Goal: Check status: Check status

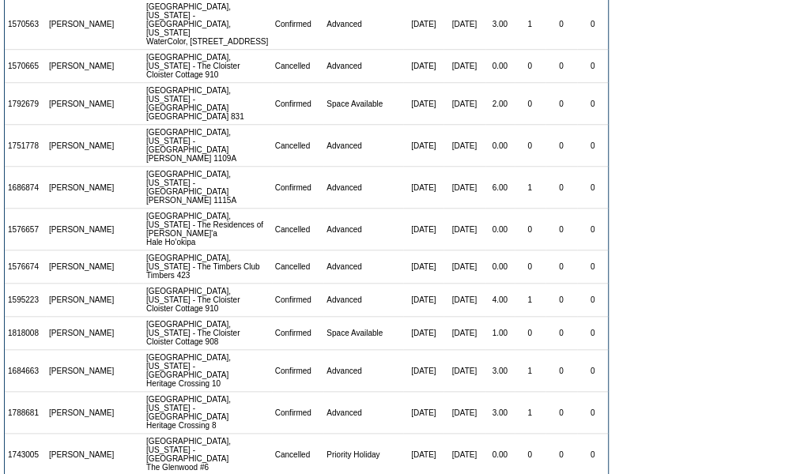
scroll to position [436, 0]
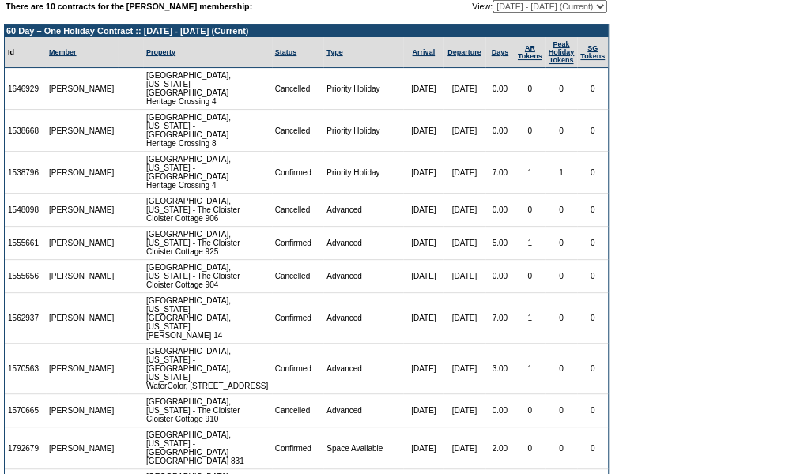
scroll to position [55, 0]
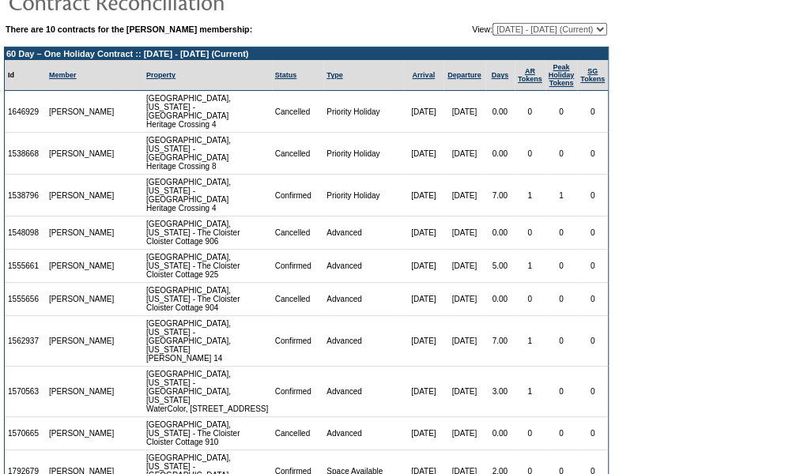
click at [560, 32] on select "12/29/18 - 02/29/20 03/01/20 - 02/28/21 03/01/21 - 02/28/22 03/01/22 - 02/28/23…" at bounding box center [550, 29] width 115 height 13
click at [493, 23] on select "12/29/18 - 02/29/20 03/01/20 - 02/28/21 03/01/21 - 02/28/22 03/01/22 - 02/28/23…" at bounding box center [550, 29] width 115 height 13
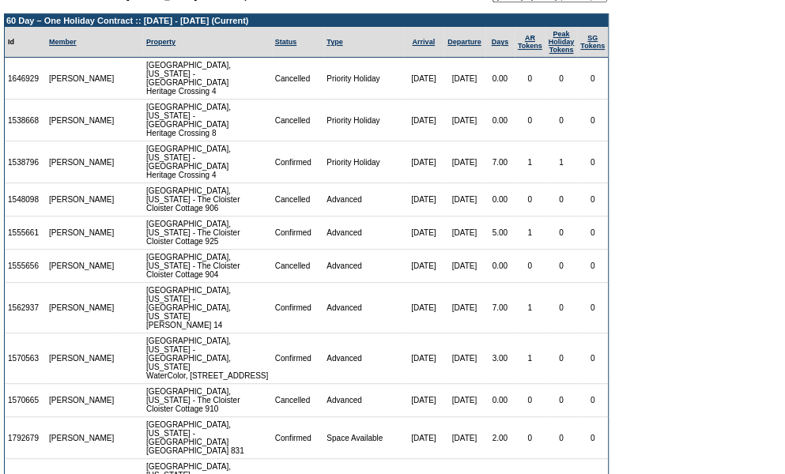
scroll to position [59, 0]
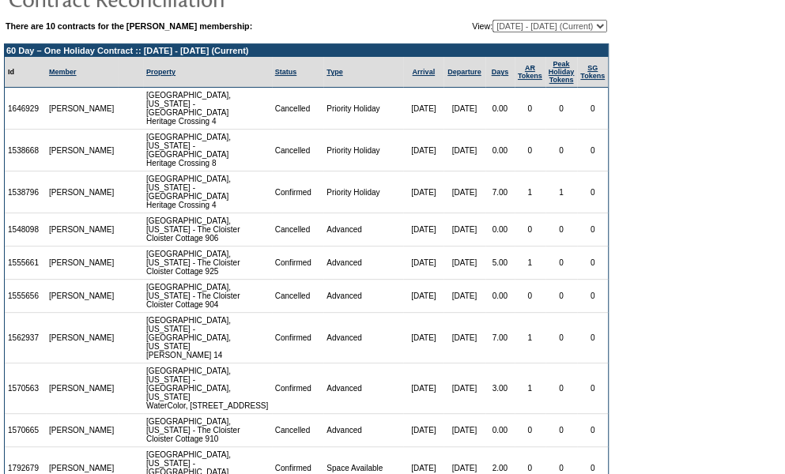
click at [571, 25] on select "12/29/18 - 02/29/20 03/01/20 - 02/28/21 03/01/21 - 02/28/22 03/01/22 - 02/28/23…" at bounding box center [550, 26] width 115 height 13
select select "139184"
click at [493, 20] on select "12/29/18 - 02/29/20 03/01/20 - 02/28/21 03/01/21 - 02/28/22 03/01/22 - 02/28/23…" at bounding box center [550, 26] width 115 height 13
